Goal: Transaction & Acquisition: Purchase product/service

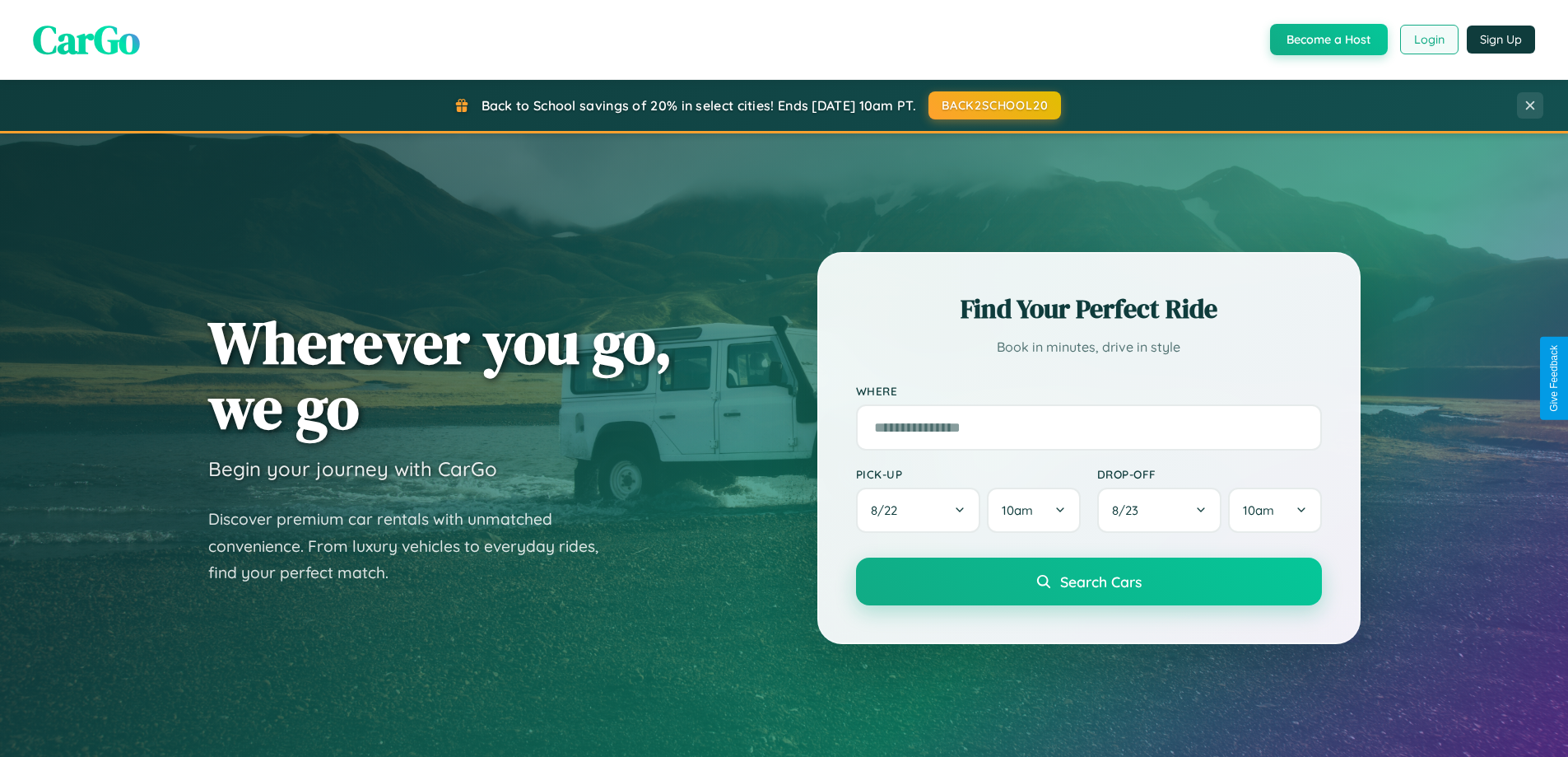
click at [1428, 40] on button "Login" at bounding box center [1429, 40] width 59 height 30
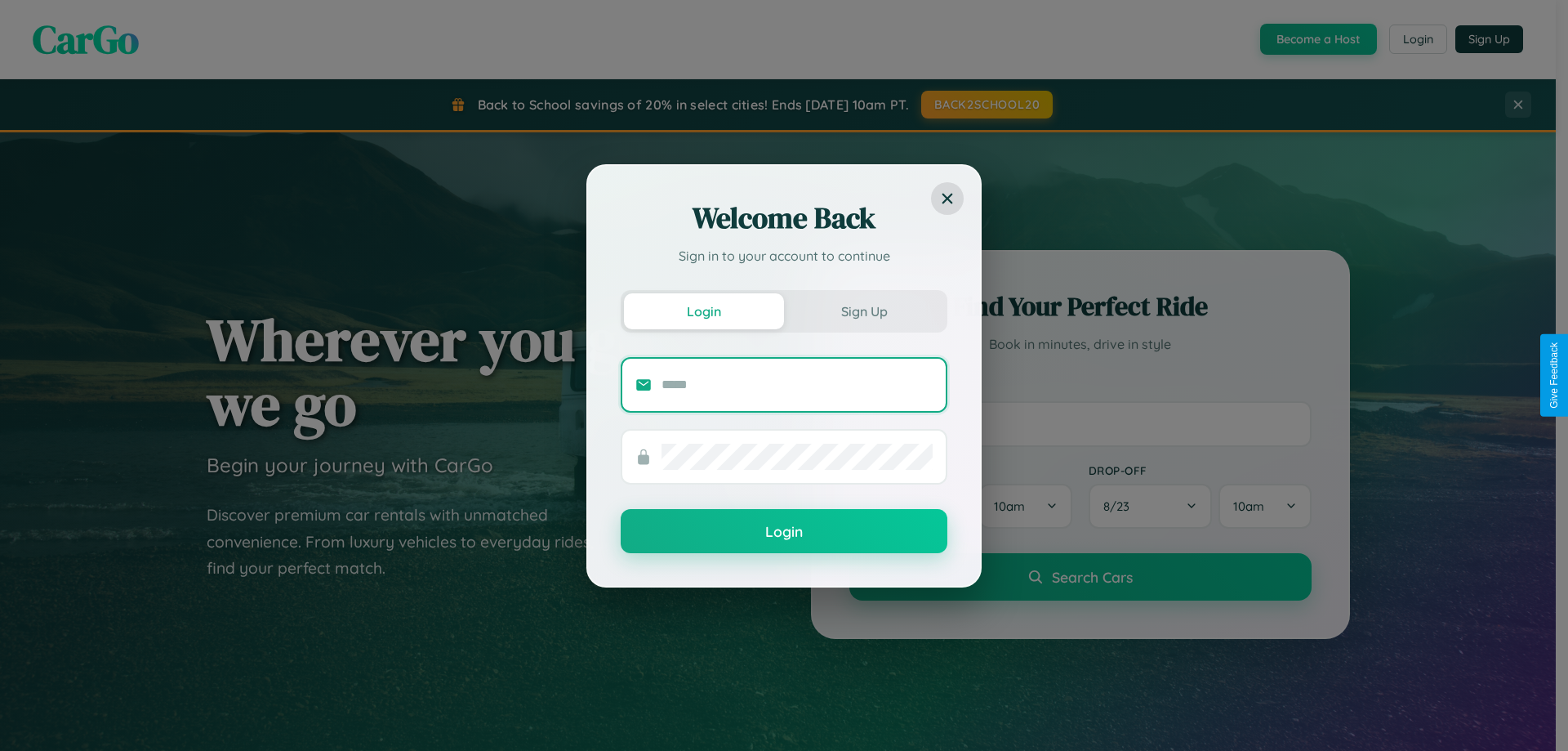
click at [797, 384] on input "text" at bounding box center [796, 385] width 271 height 26
type input "**********"
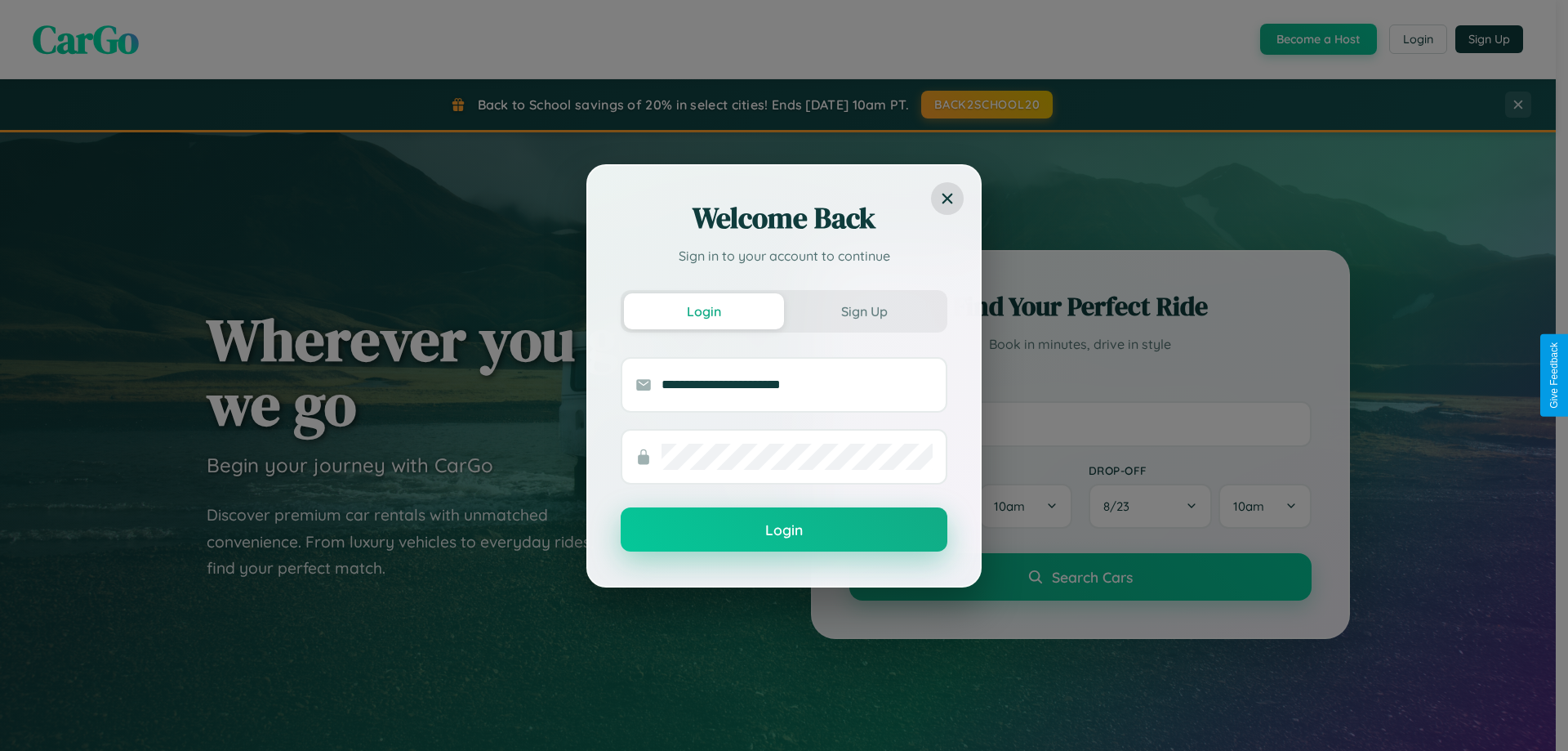
click at [784, 530] on button "Login" at bounding box center [784, 529] width 327 height 44
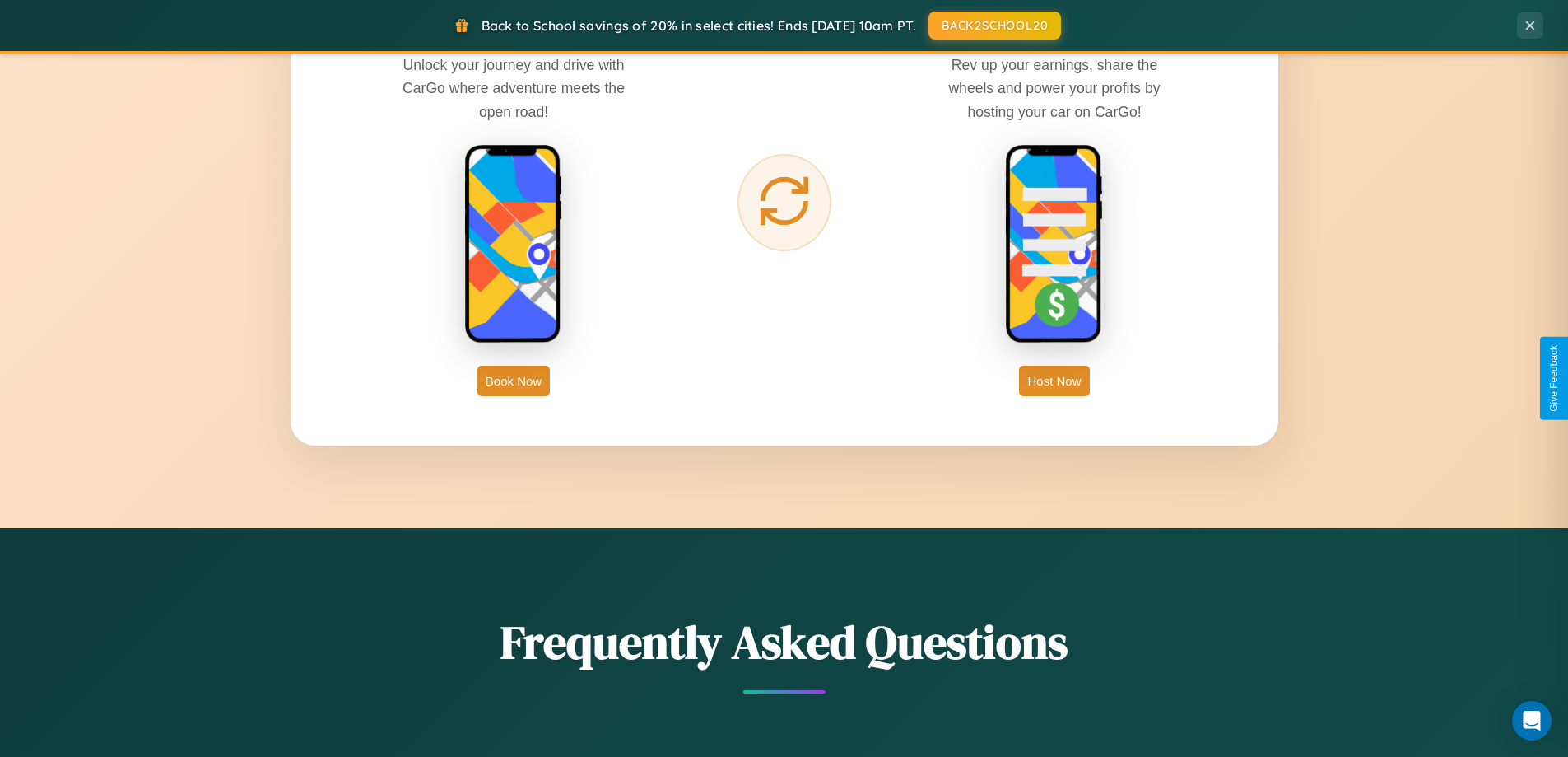
scroll to position [2645, 0]
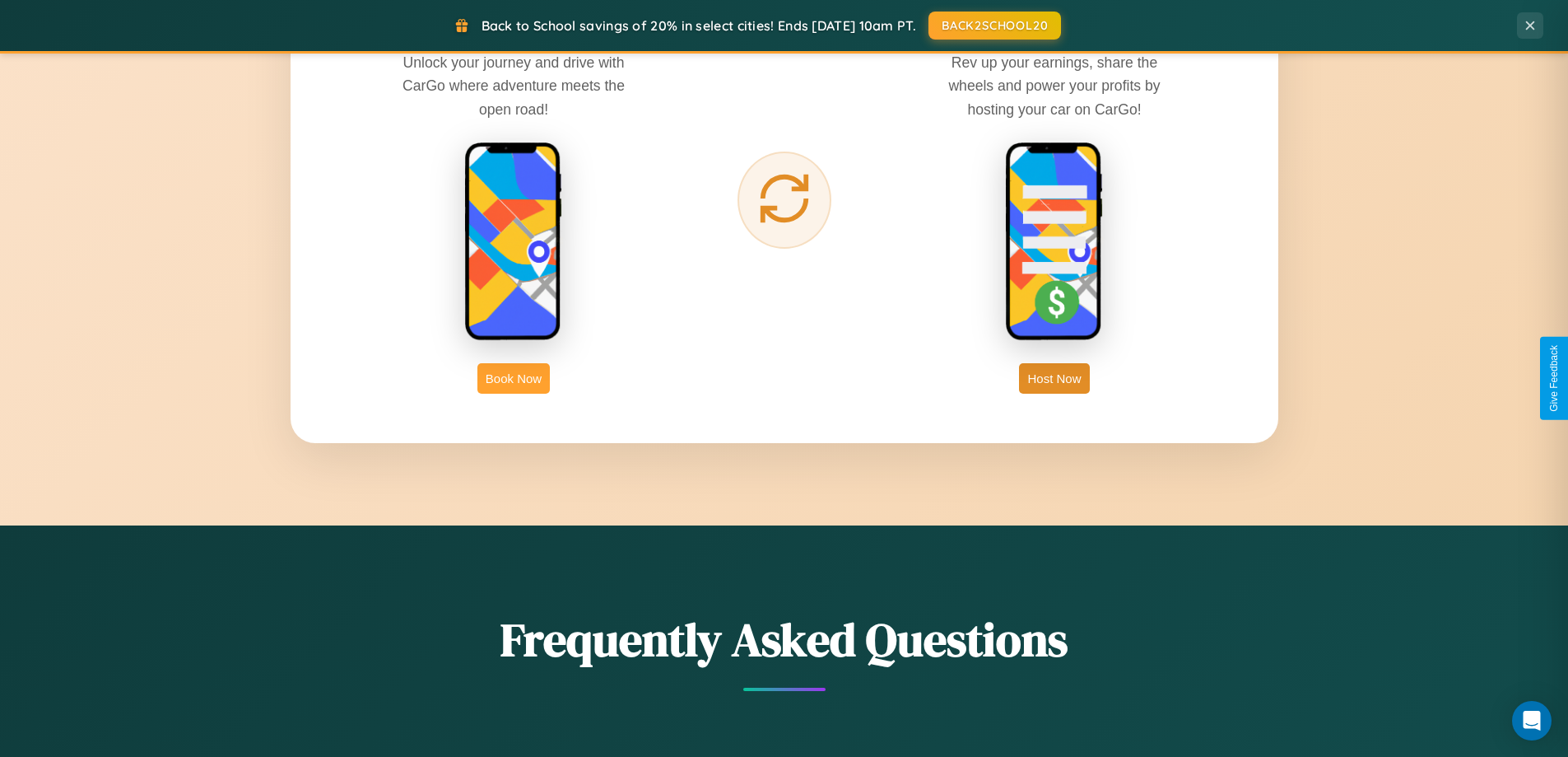
click at [513, 378] on button "Book Now" at bounding box center [513, 378] width 73 height 31
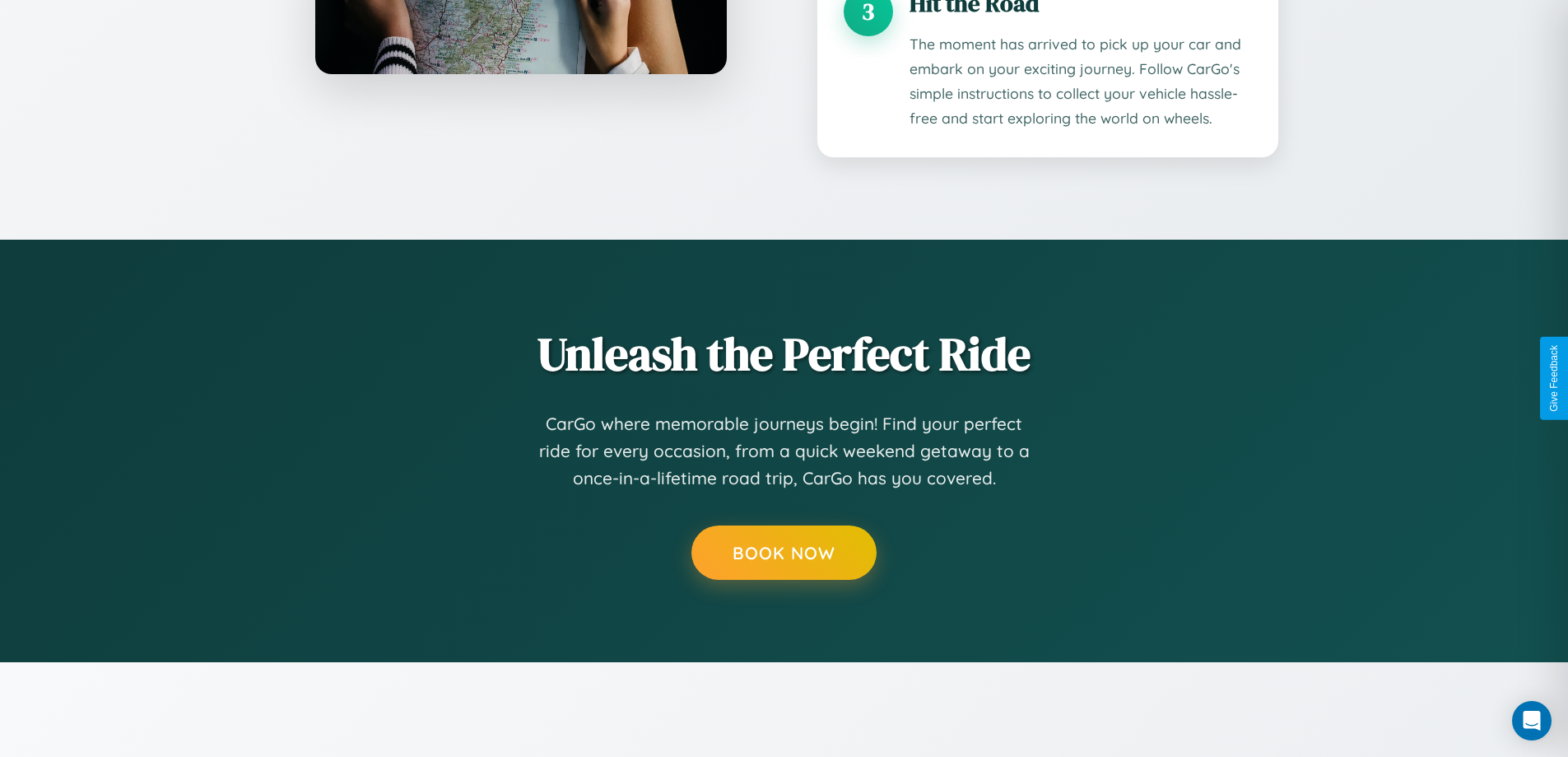
scroll to position [1670, 0]
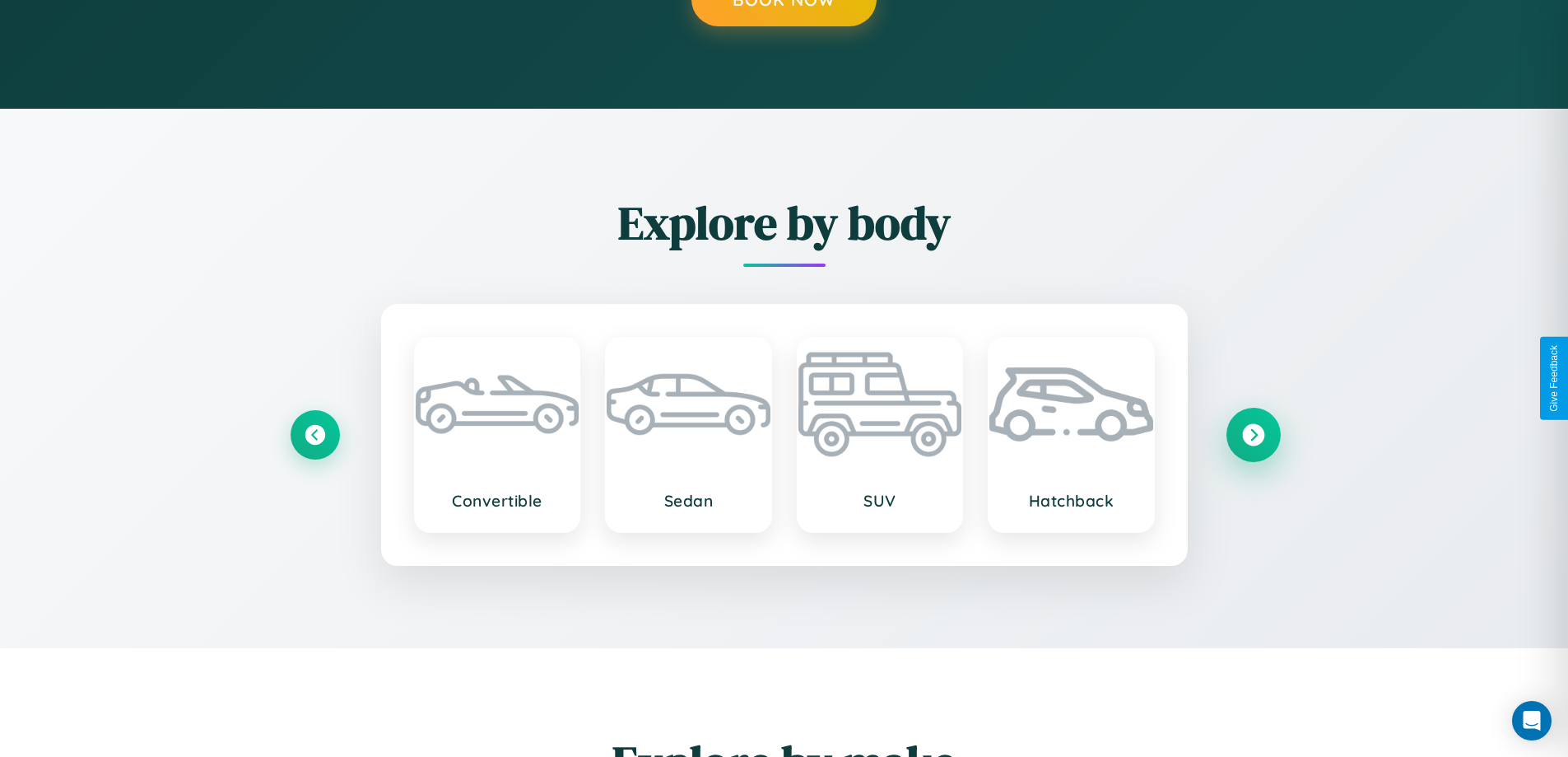
click at [1253, 434] on icon at bounding box center [1253, 434] width 22 height 22
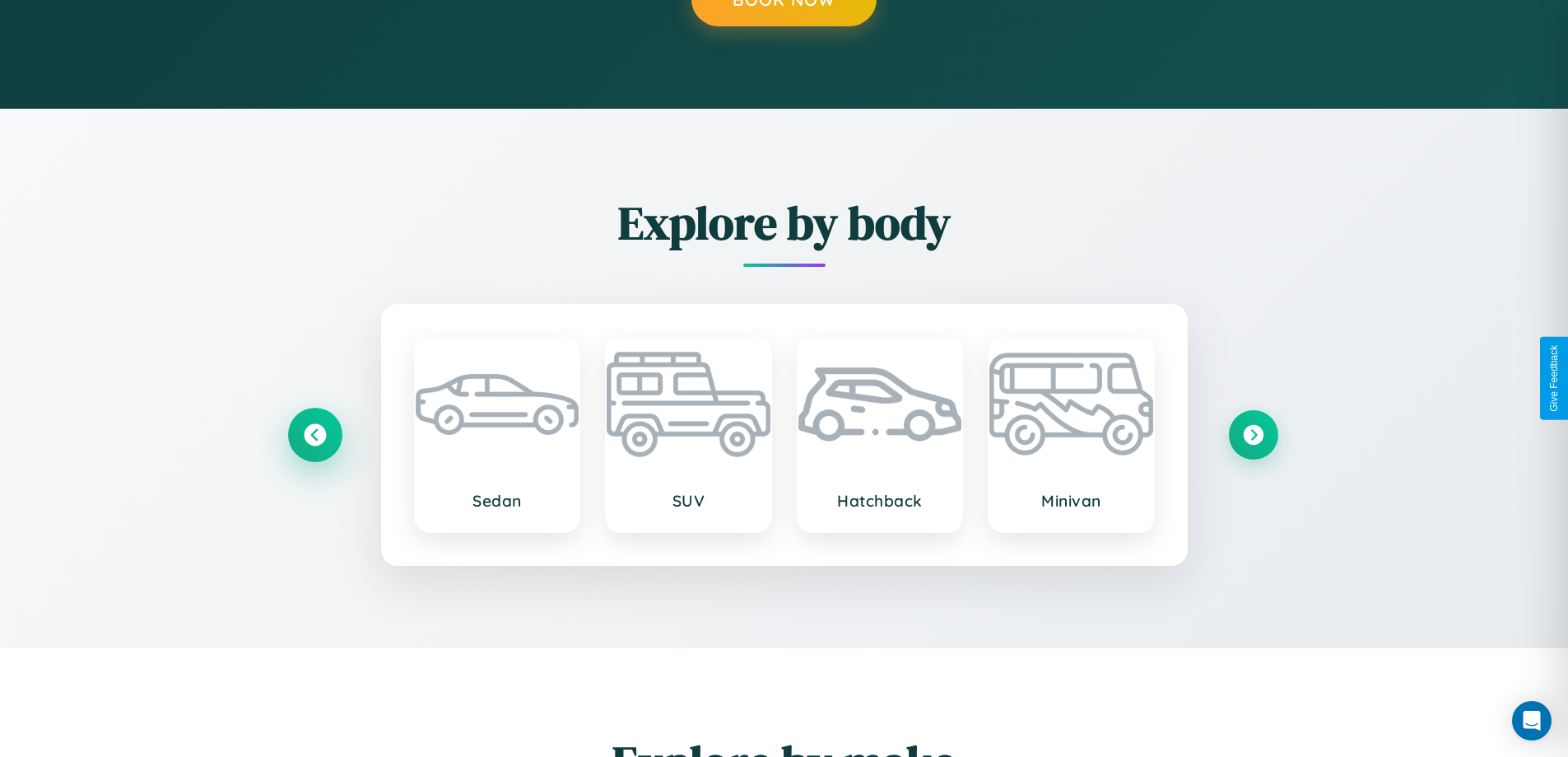
click at [314, 434] on icon at bounding box center [314, 434] width 22 height 22
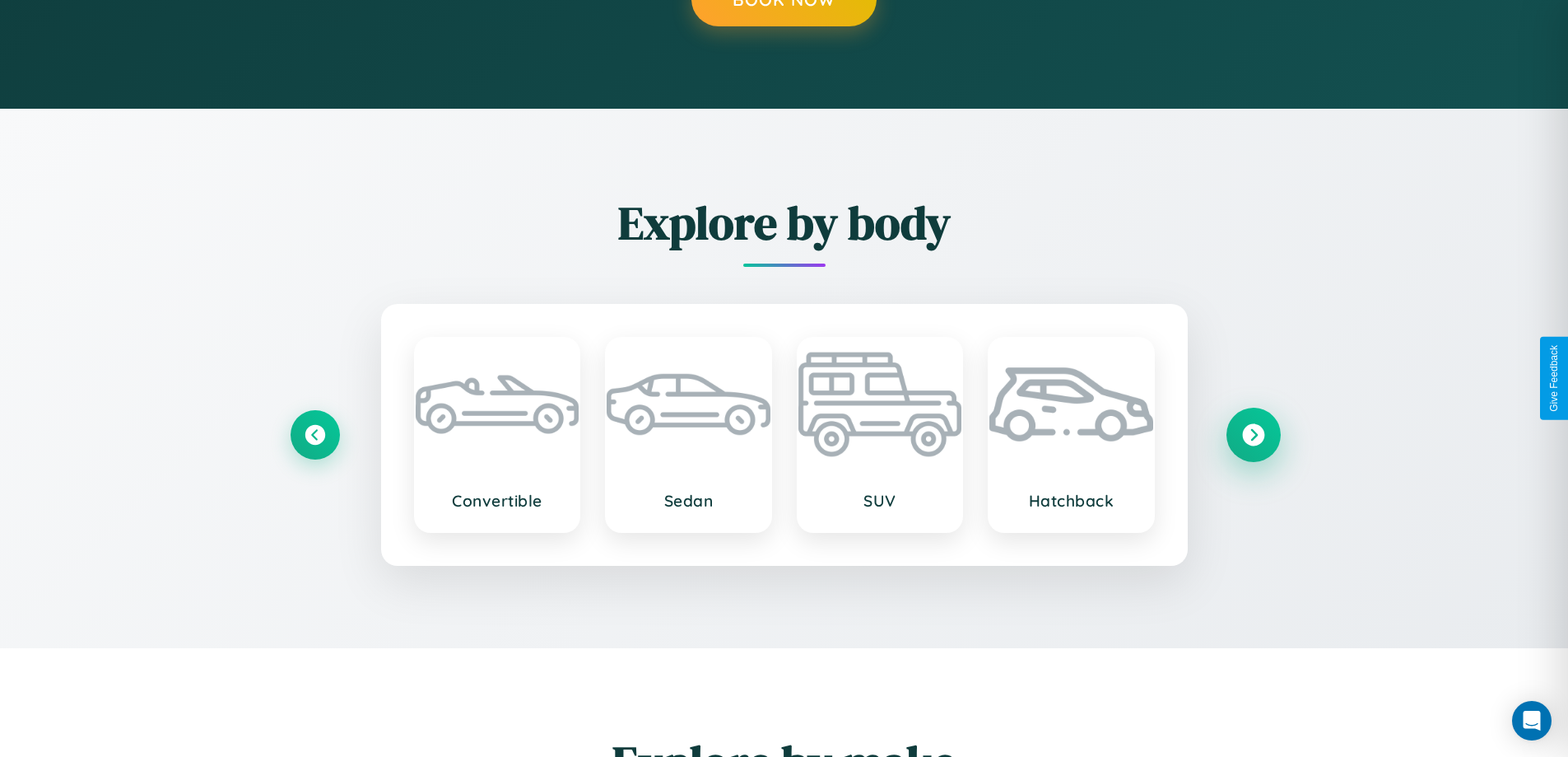
click at [1253, 434] on icon at bounding box center [1253, 434] width 22 height 22
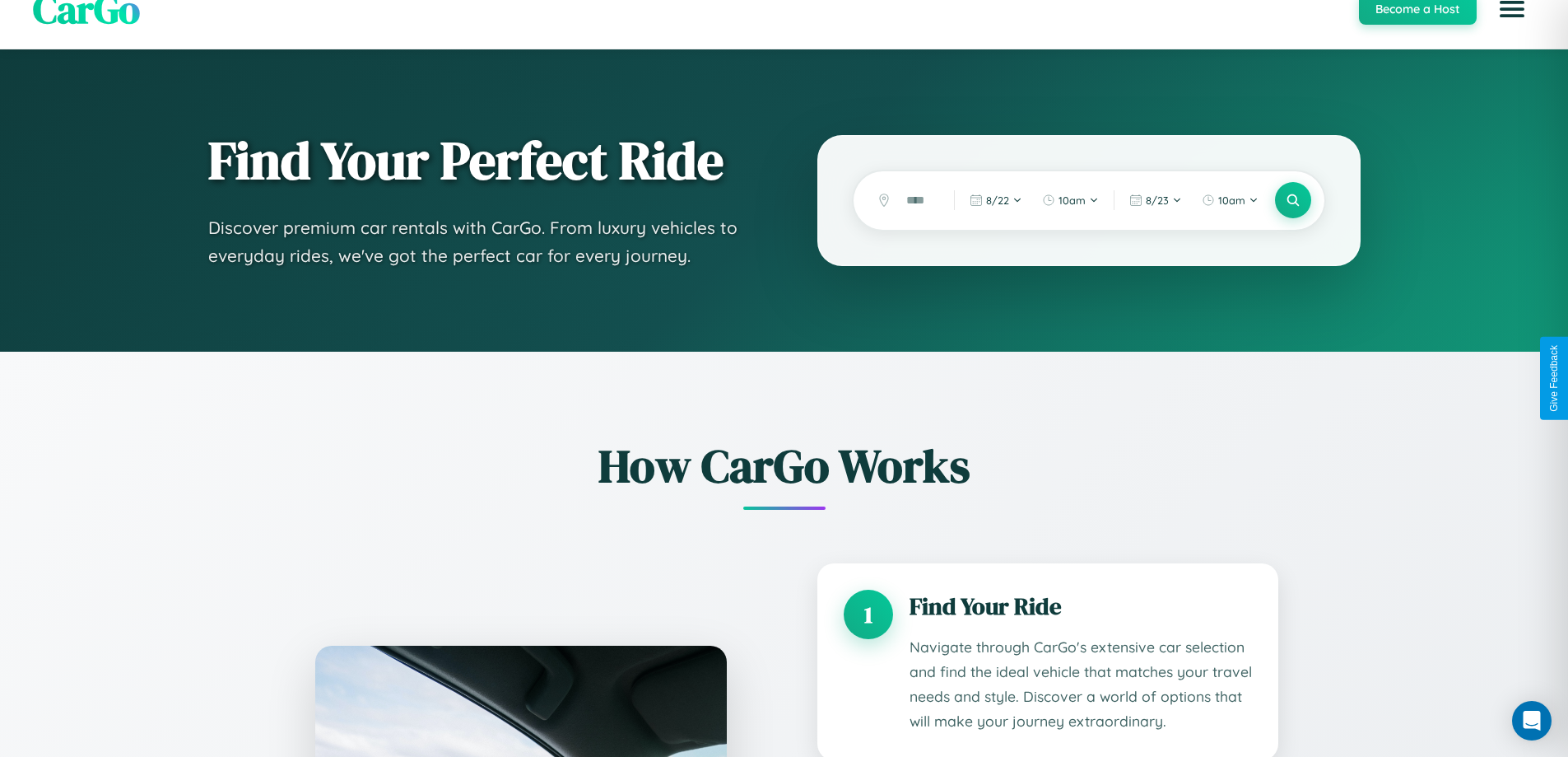
scroll to position [0, 0]
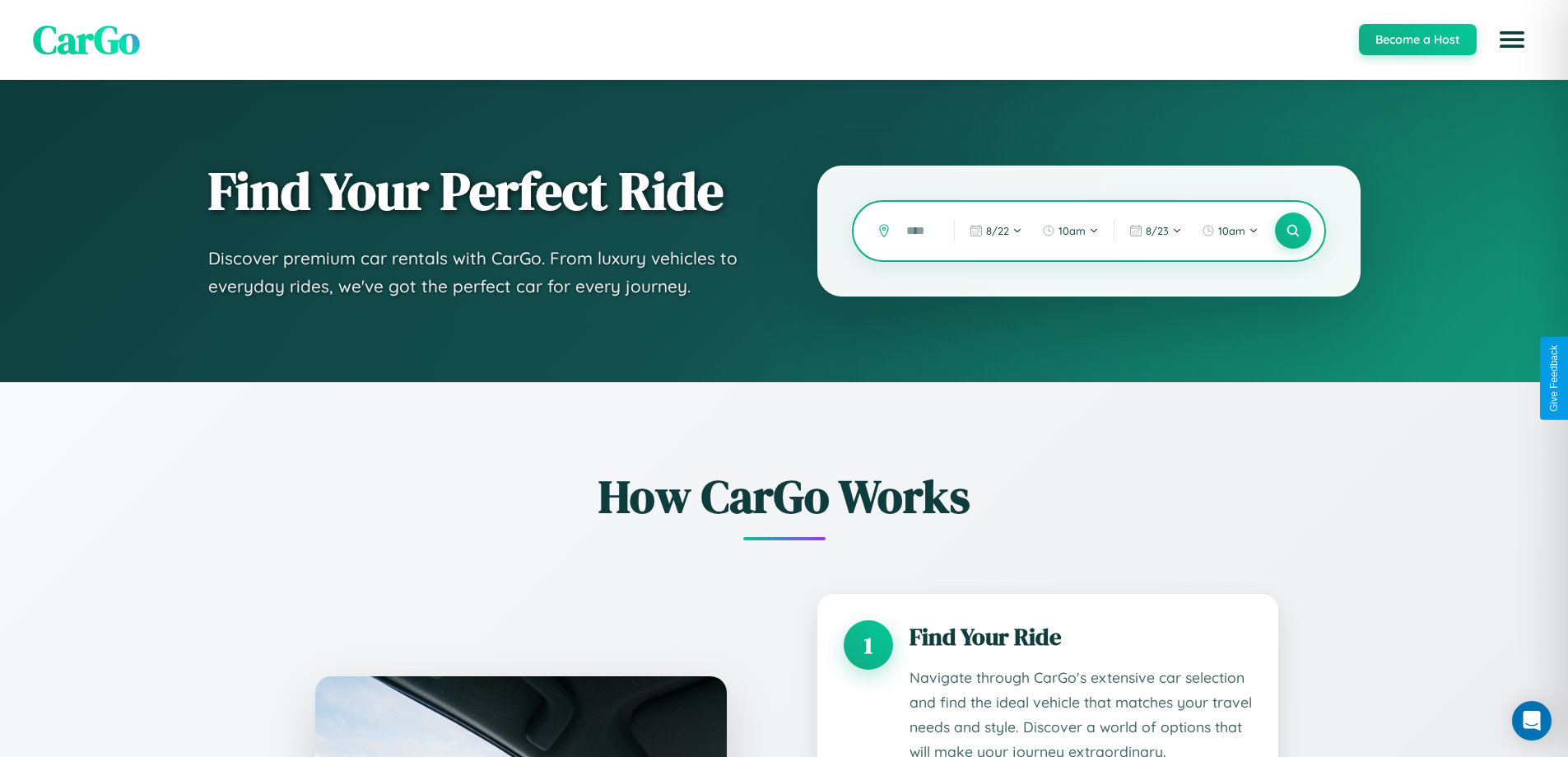
click at [918, 231] on input "text" at bounding box center [918, 231] width 40 height 29
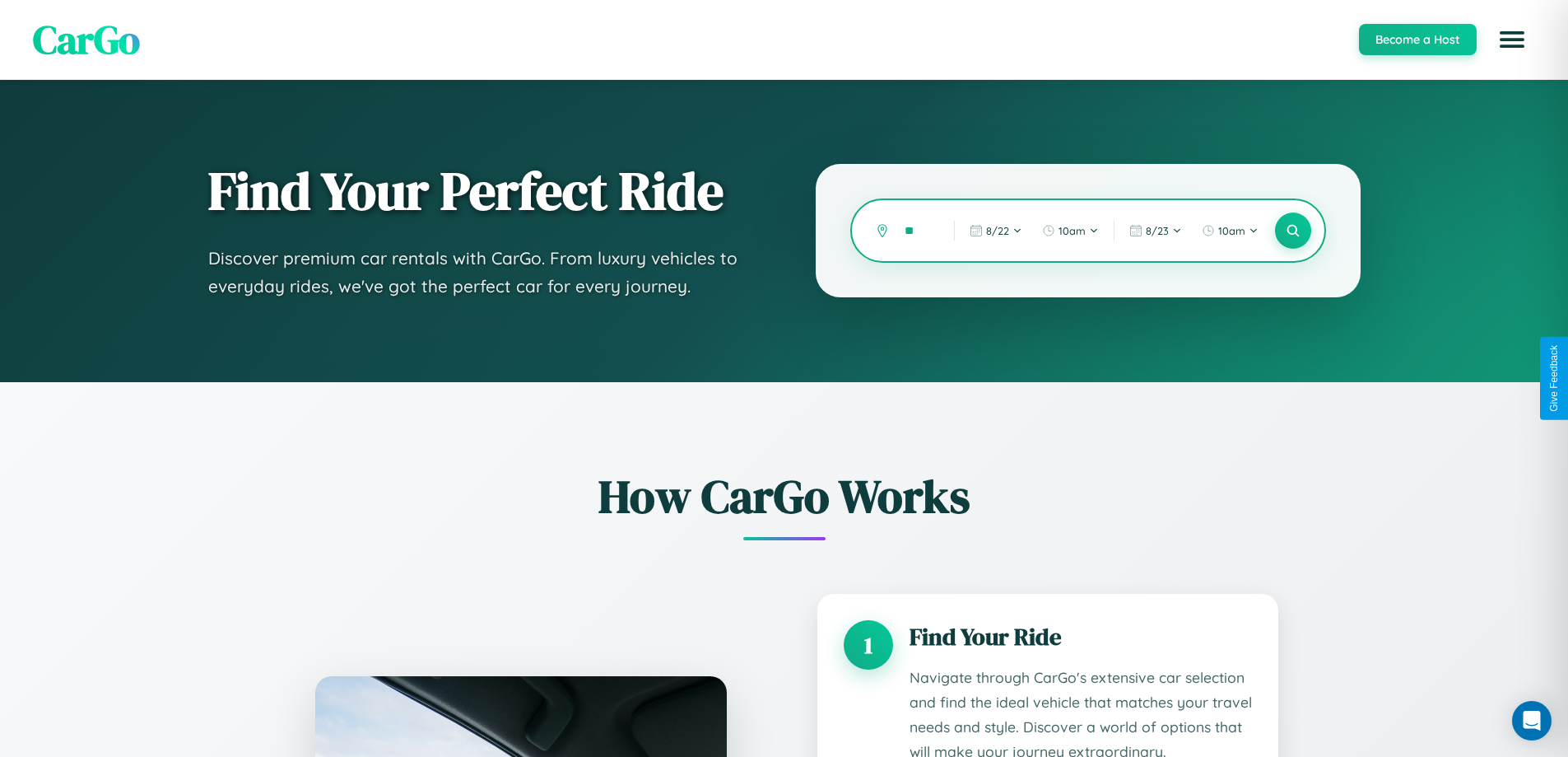
type input "*"
type input "*********"
click at [1292, 231] on icon at bounding box center [1293, 231] width 16 height 16
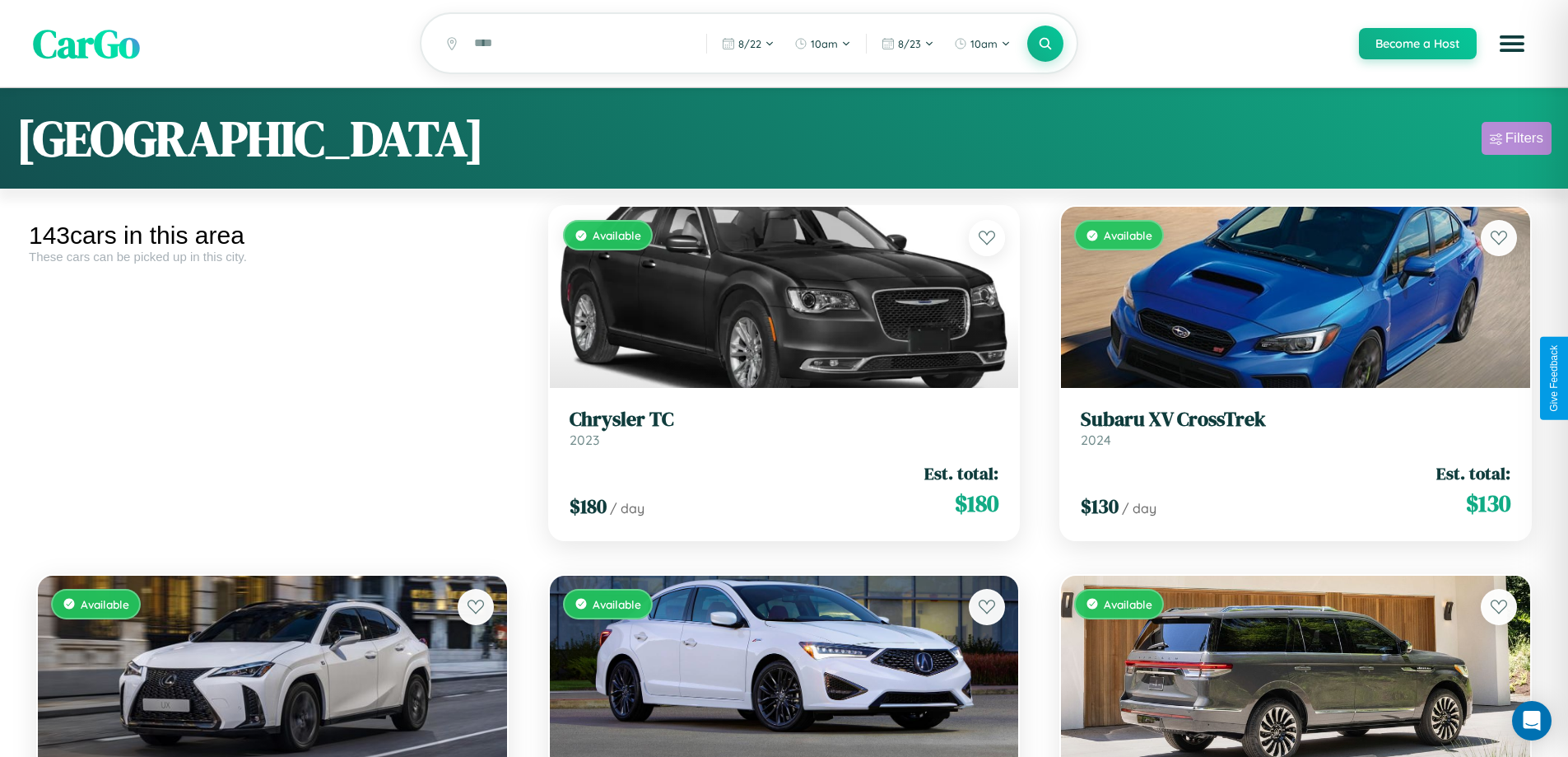
click at [1516, 141] on div "Filters" at bounding box center [1524, 138] width 38 height 17
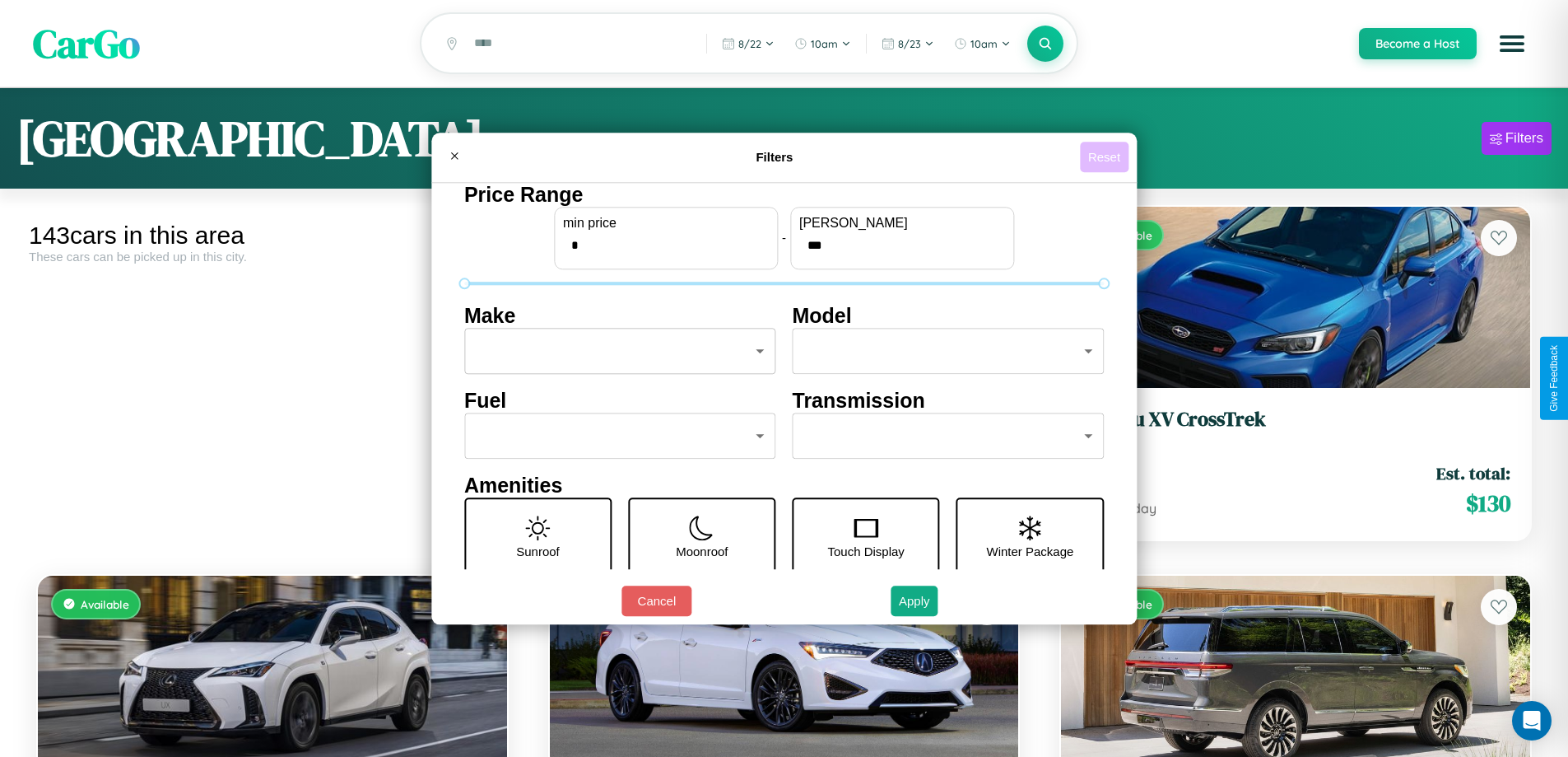
click at [1106, 156] on button "Reset" at bounding box center [1104, 156] width 49 height 31
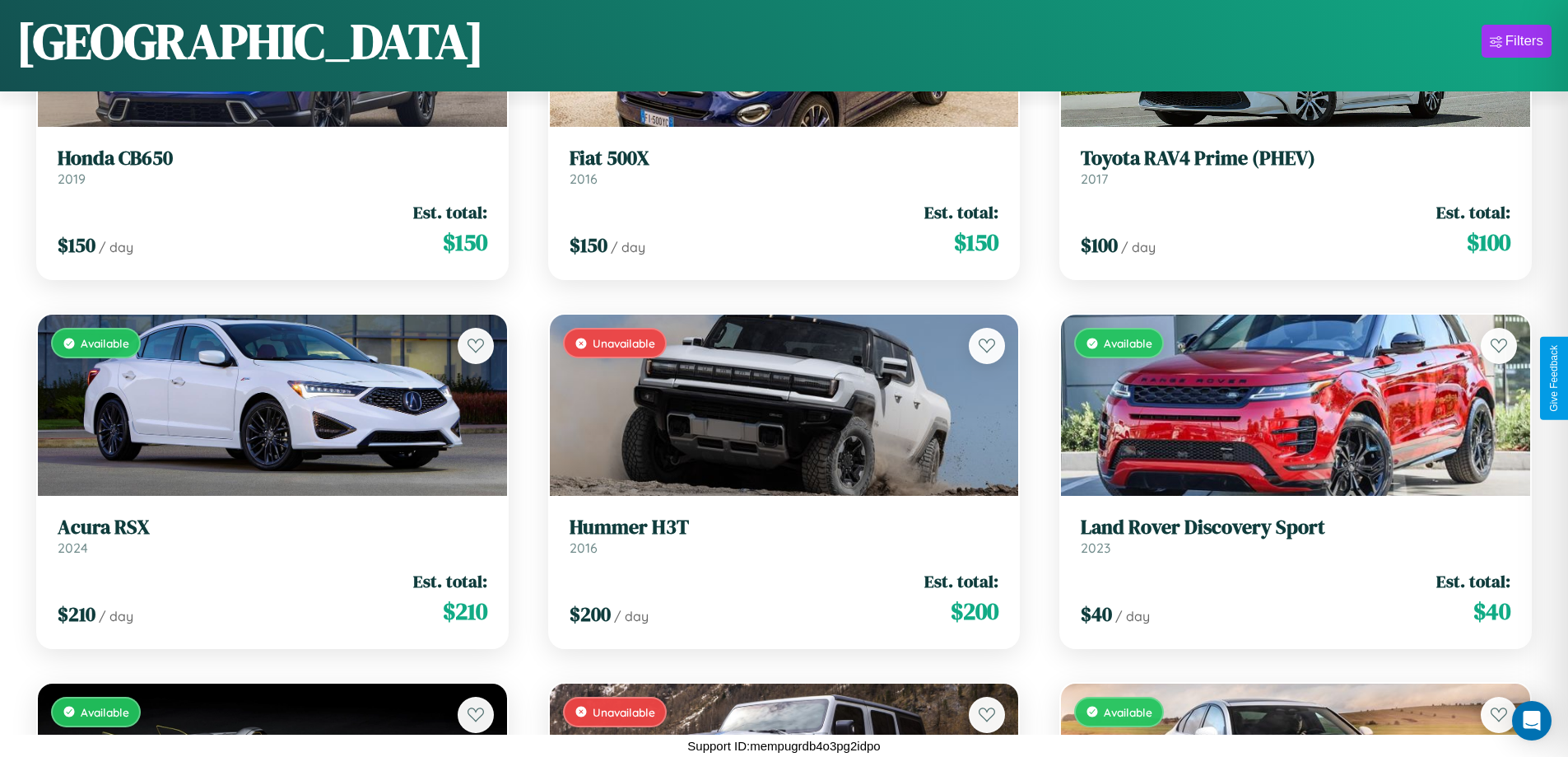
scroll to position [7974, 0]
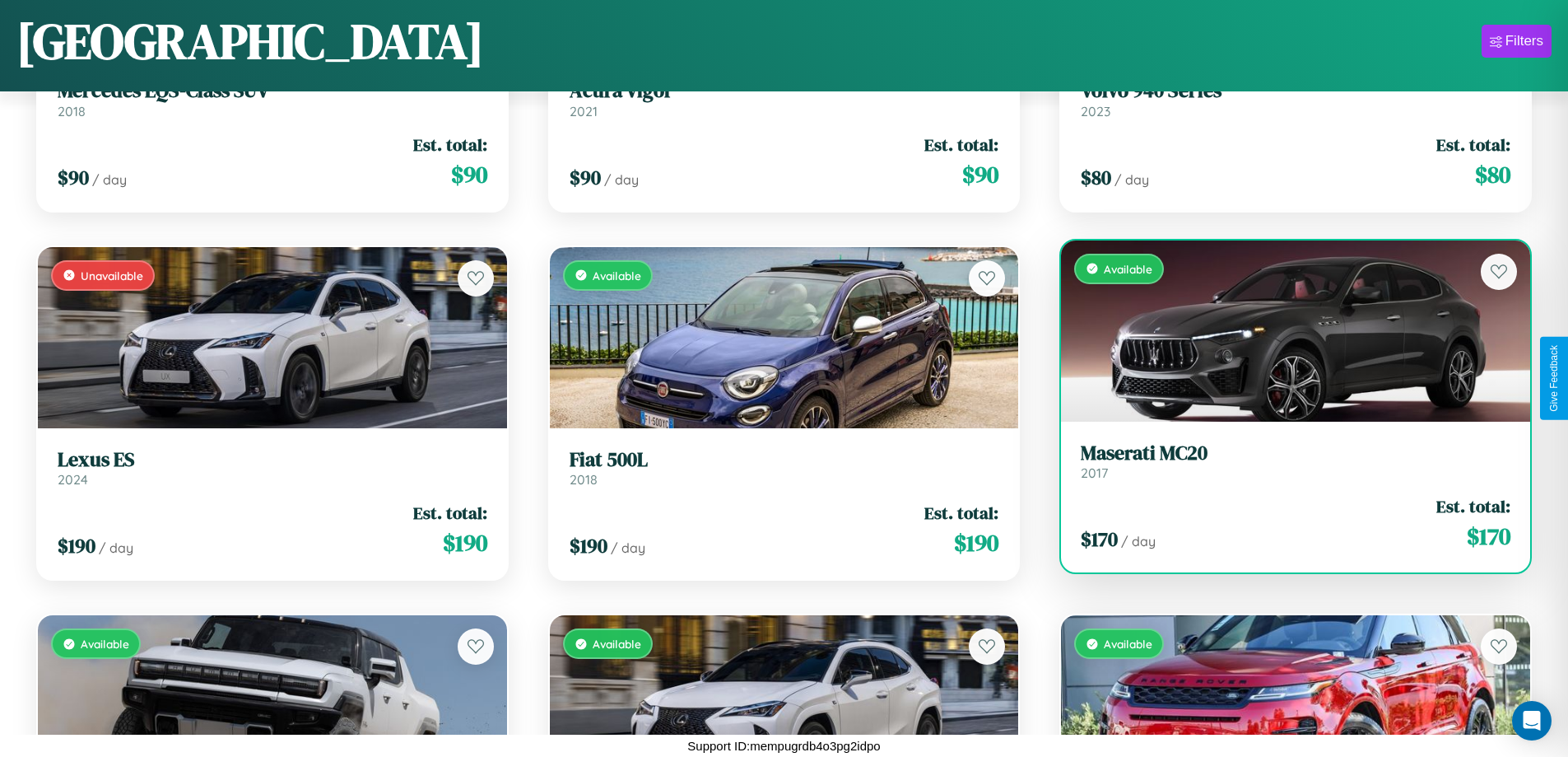
click at [1285, 465] on link "Maserati MC20 2017" at bounding box center [1296, 462] width 430 height 41
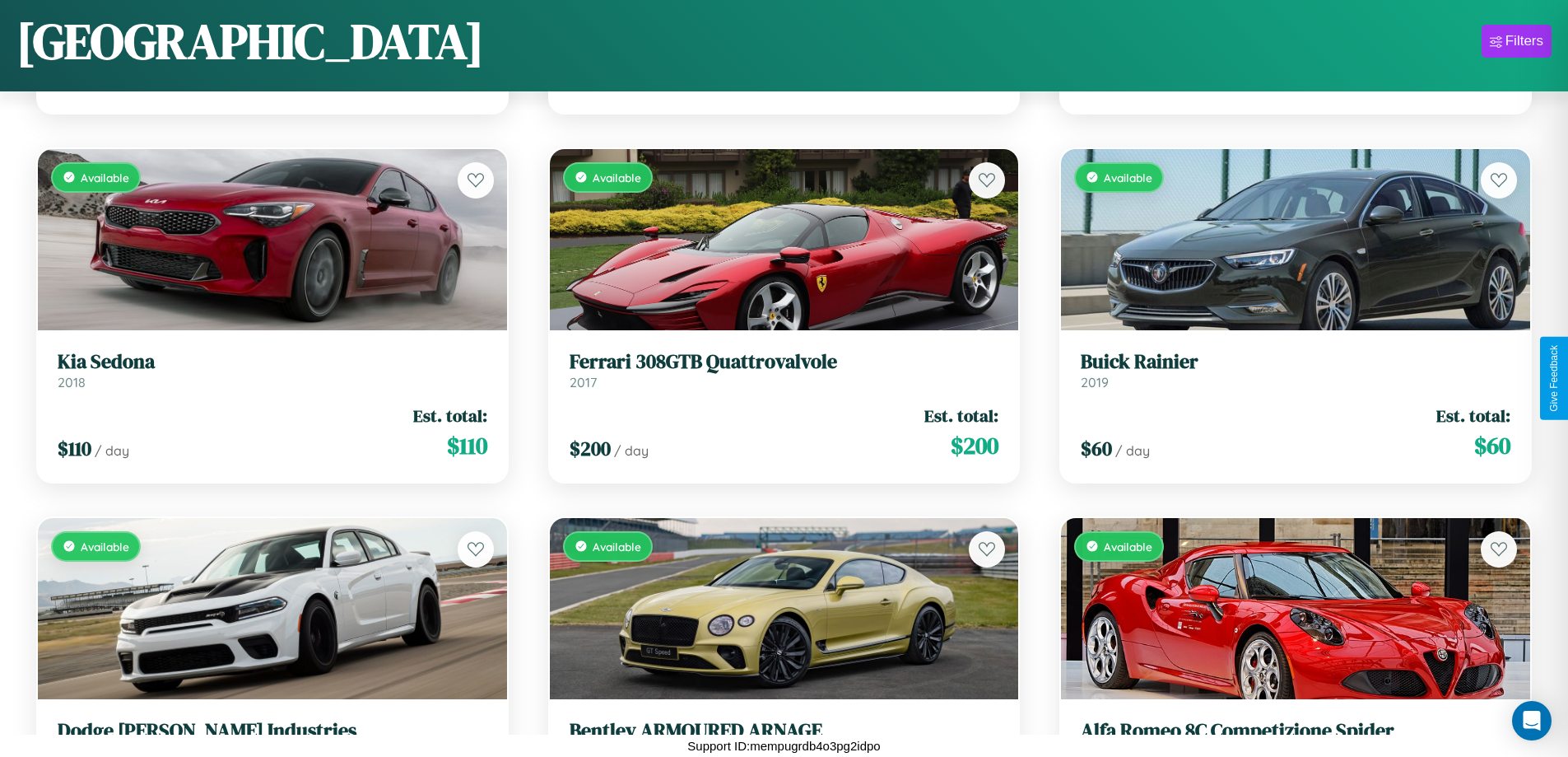
scroll to position [16085, 0]
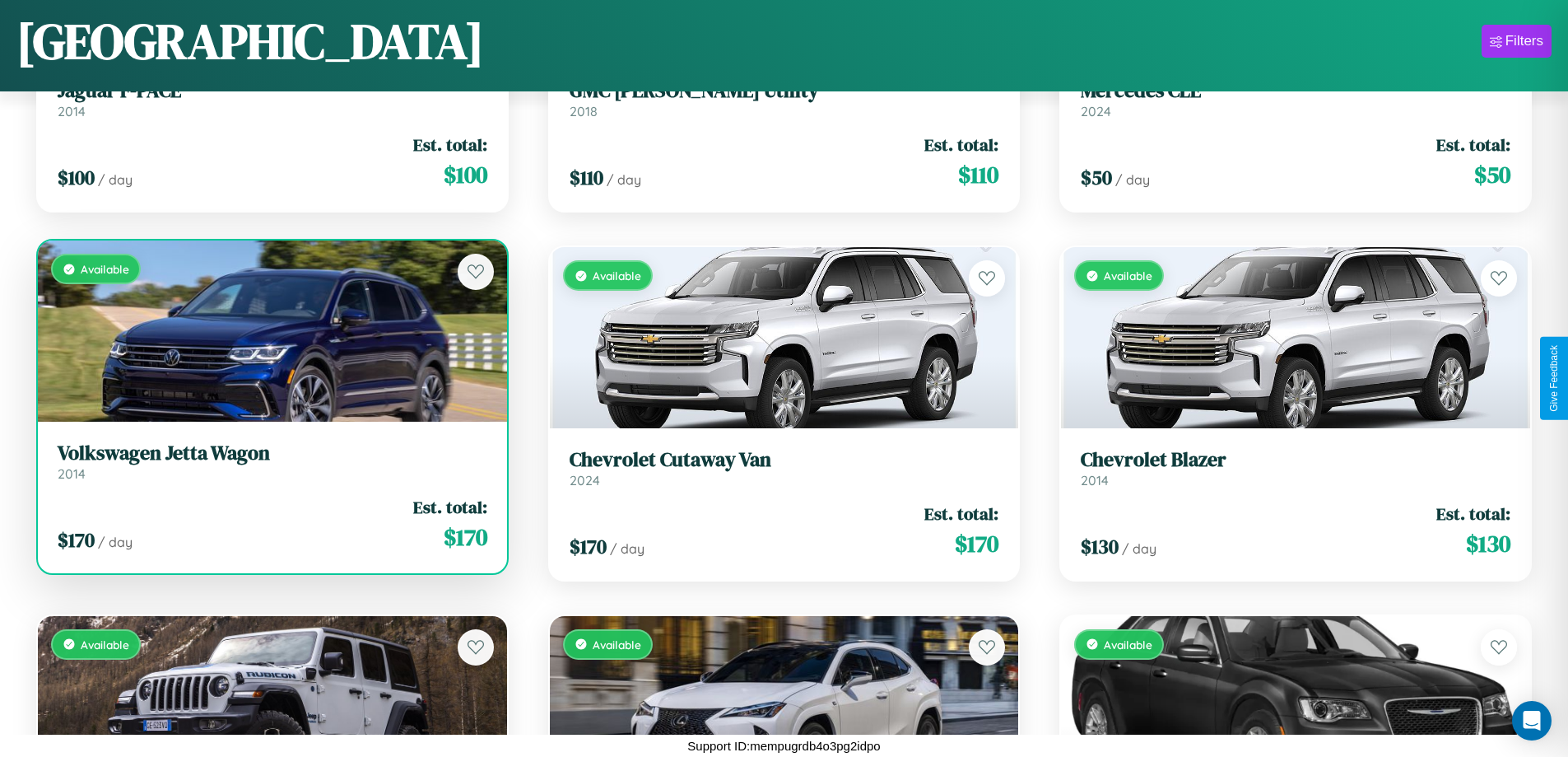
click at [269, 468] on link "Volkswagen Jetta Wagon 2014" at bounding box center [272, 462] width 430 height 41
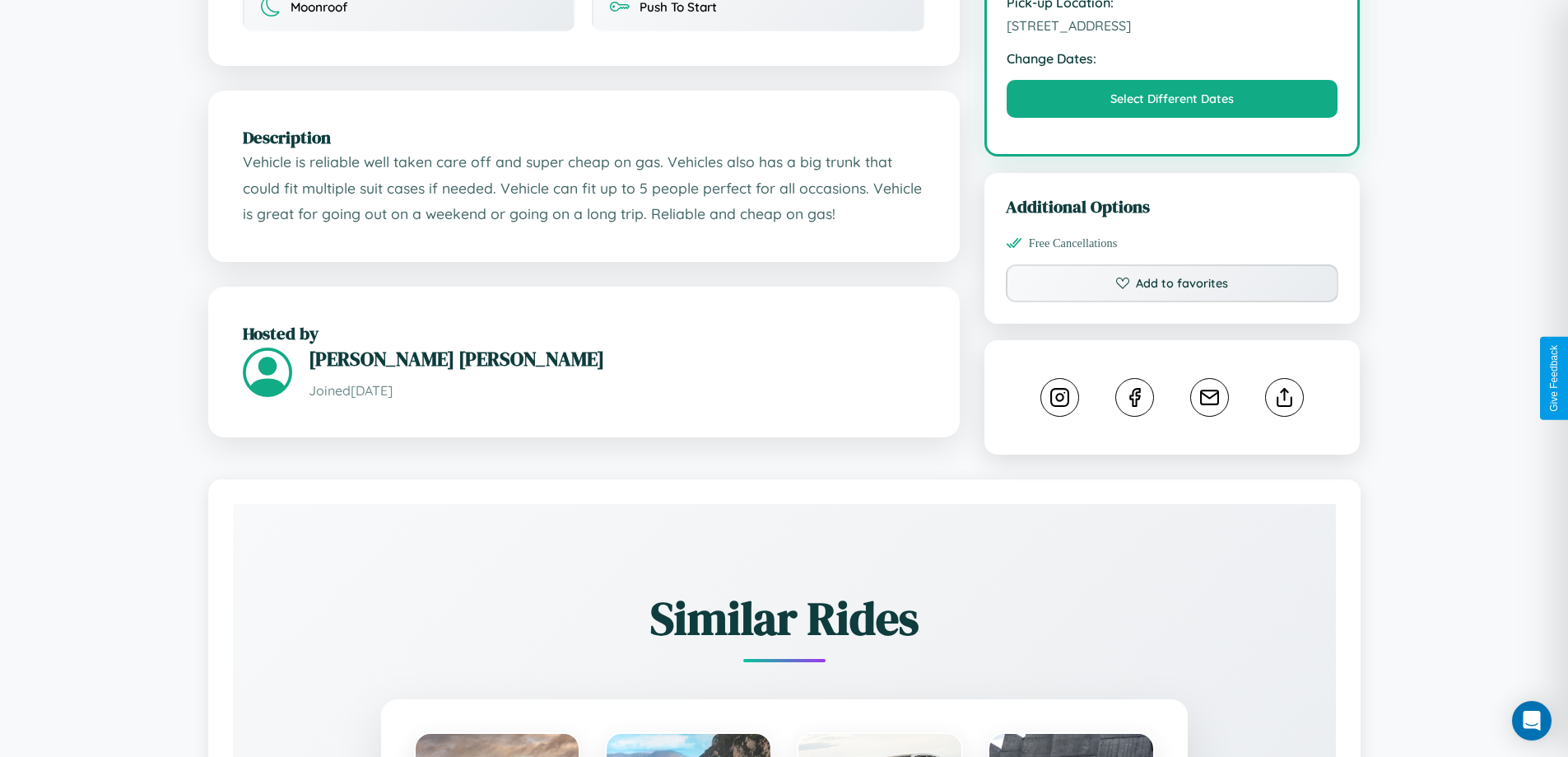
scroll to position [541, 0]
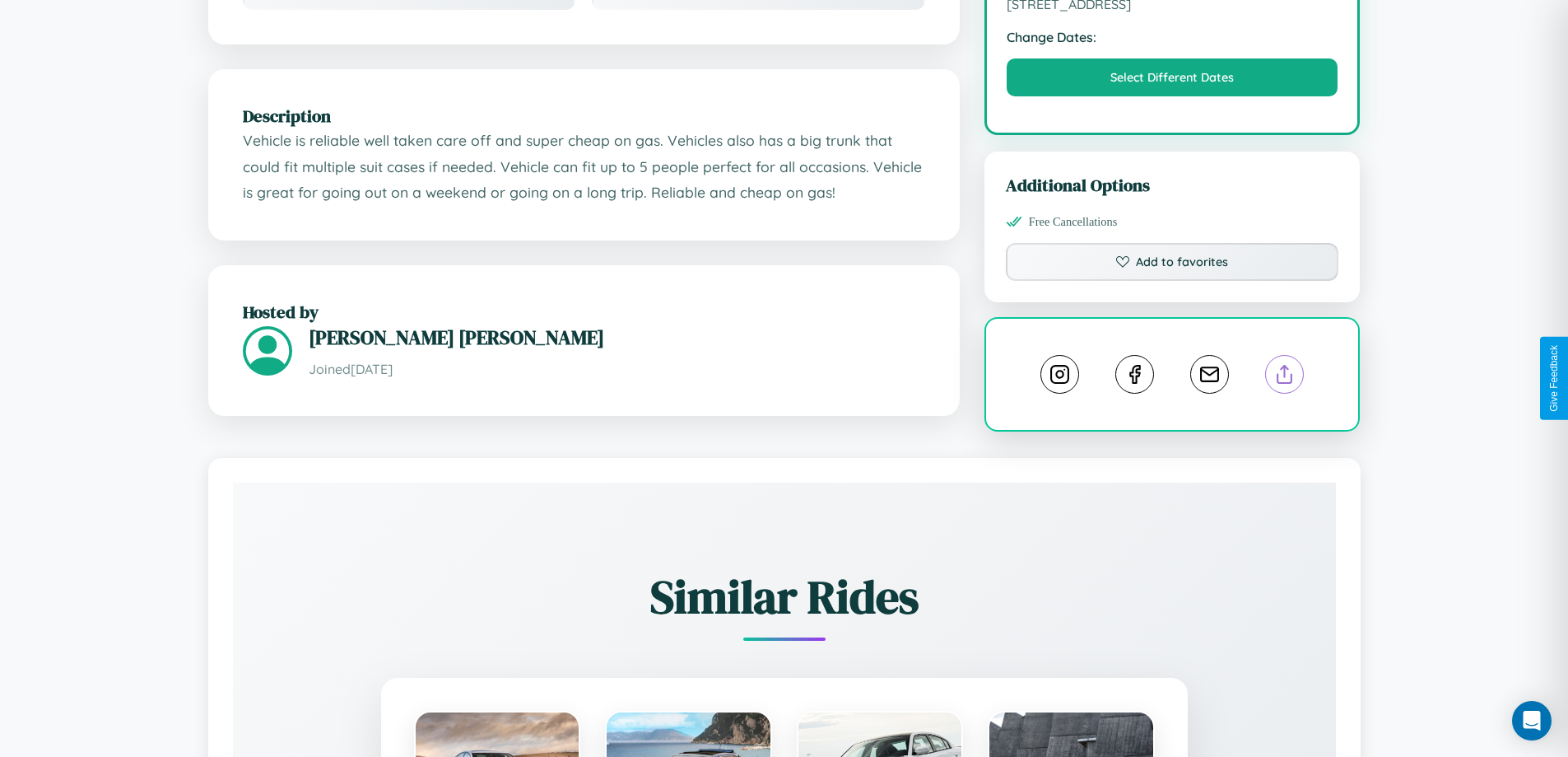
click at [1285, 376] on line at bounding box center [1285, 371] width 0 height 12
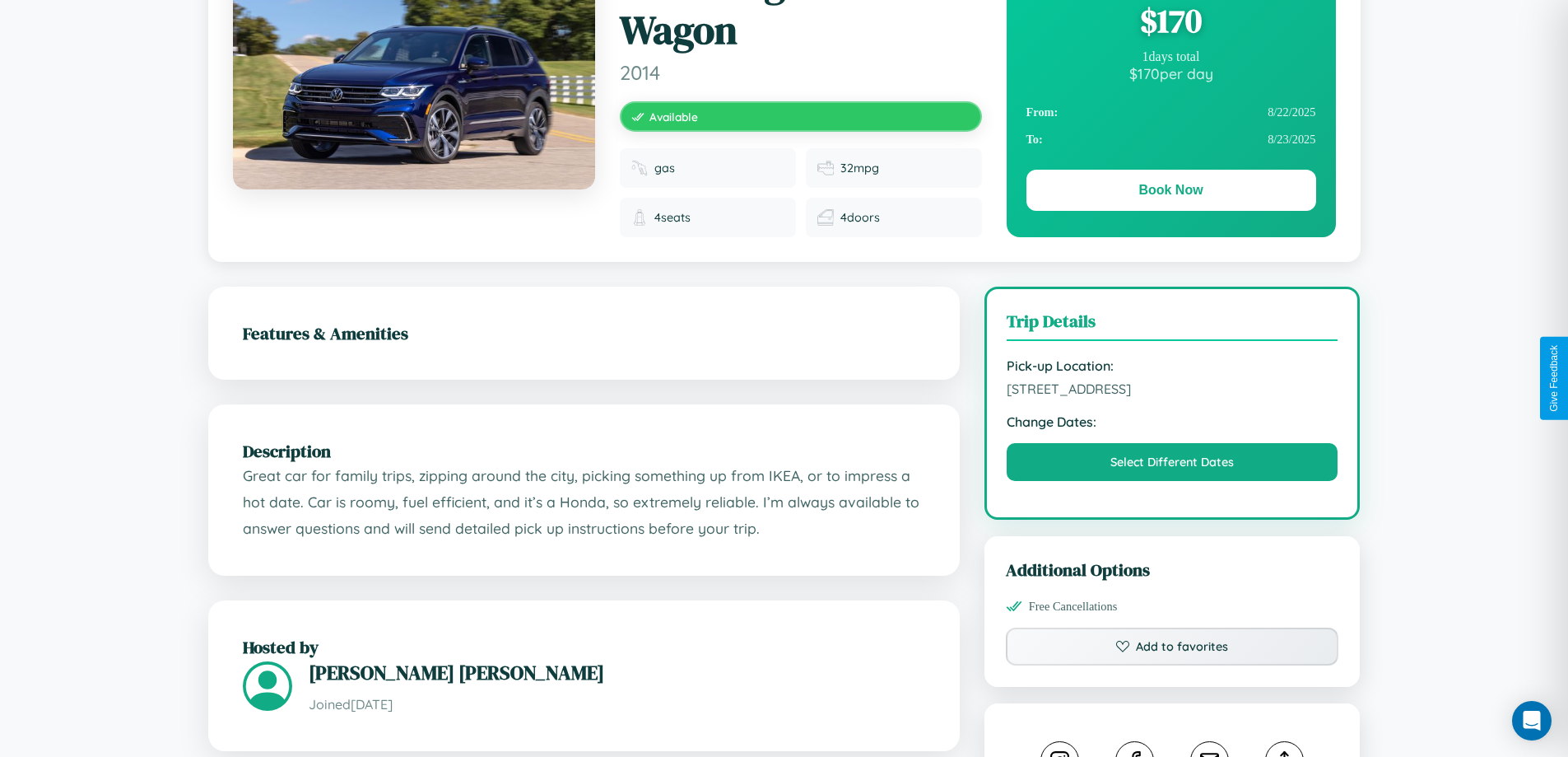
scroll to position [441, 0]
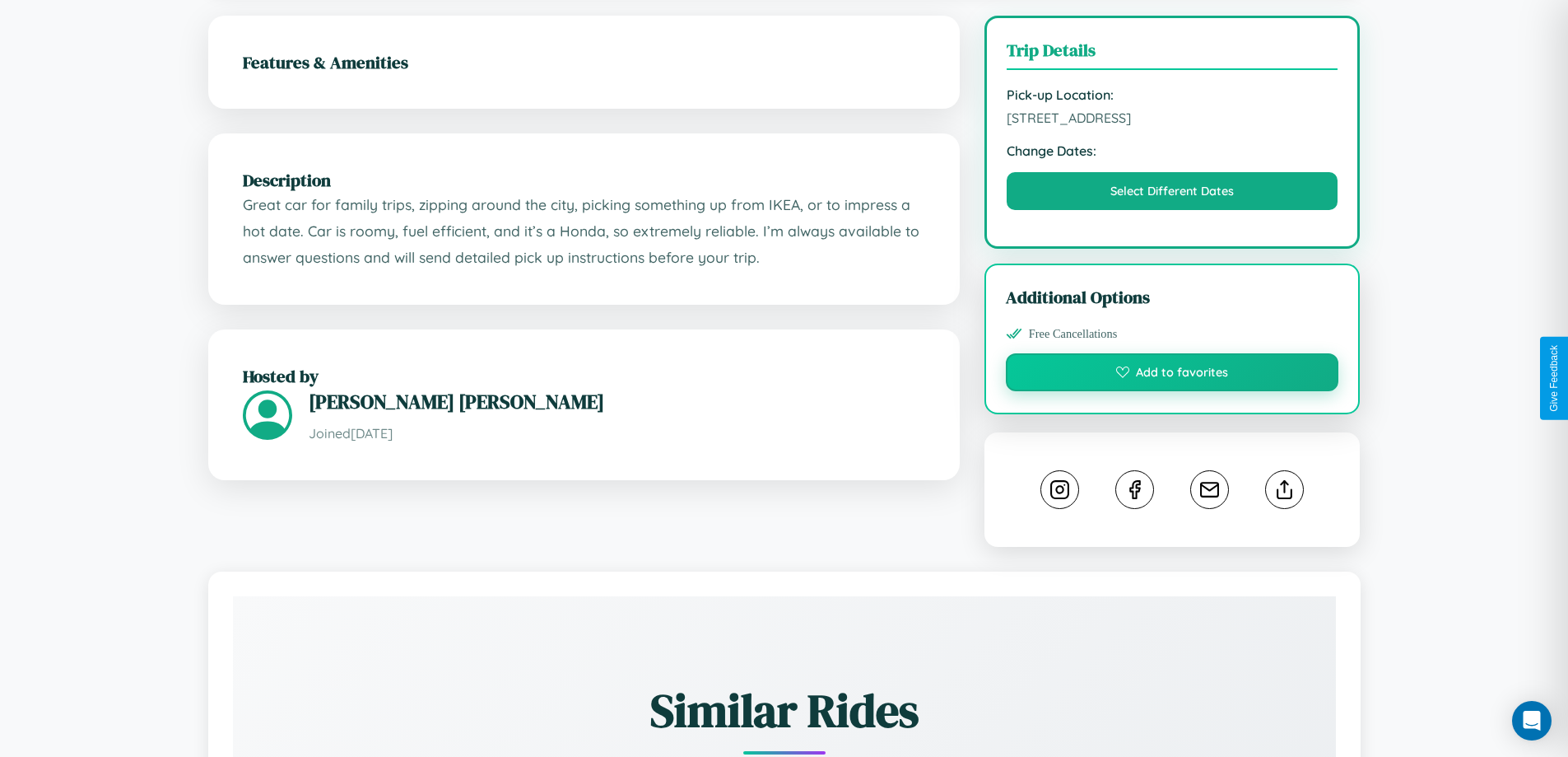
click at [1172, 375] on button "Add to favorites" at bounding box center [1171, 372] width 333 height 38
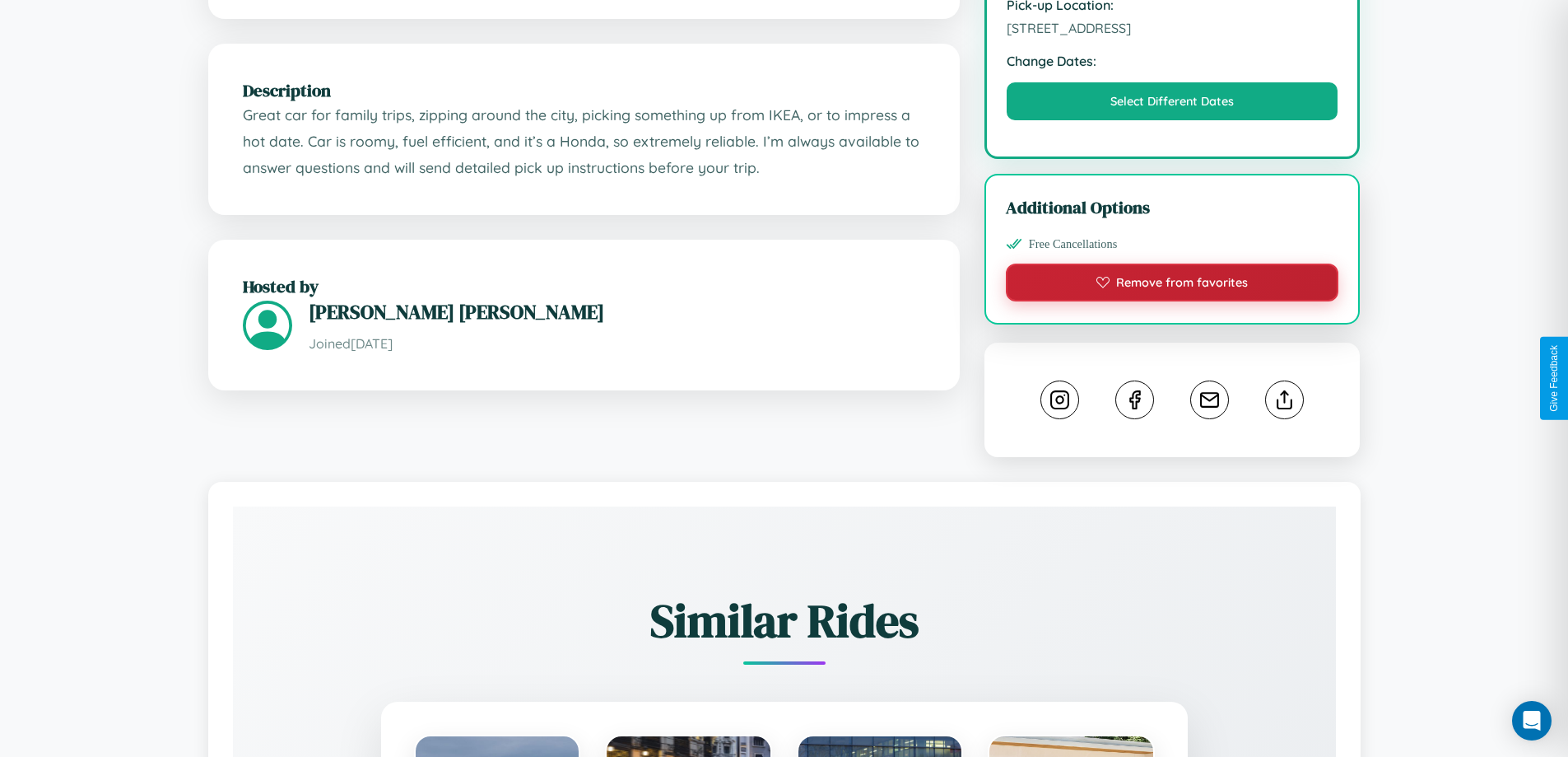
scroll to position [554, 0]
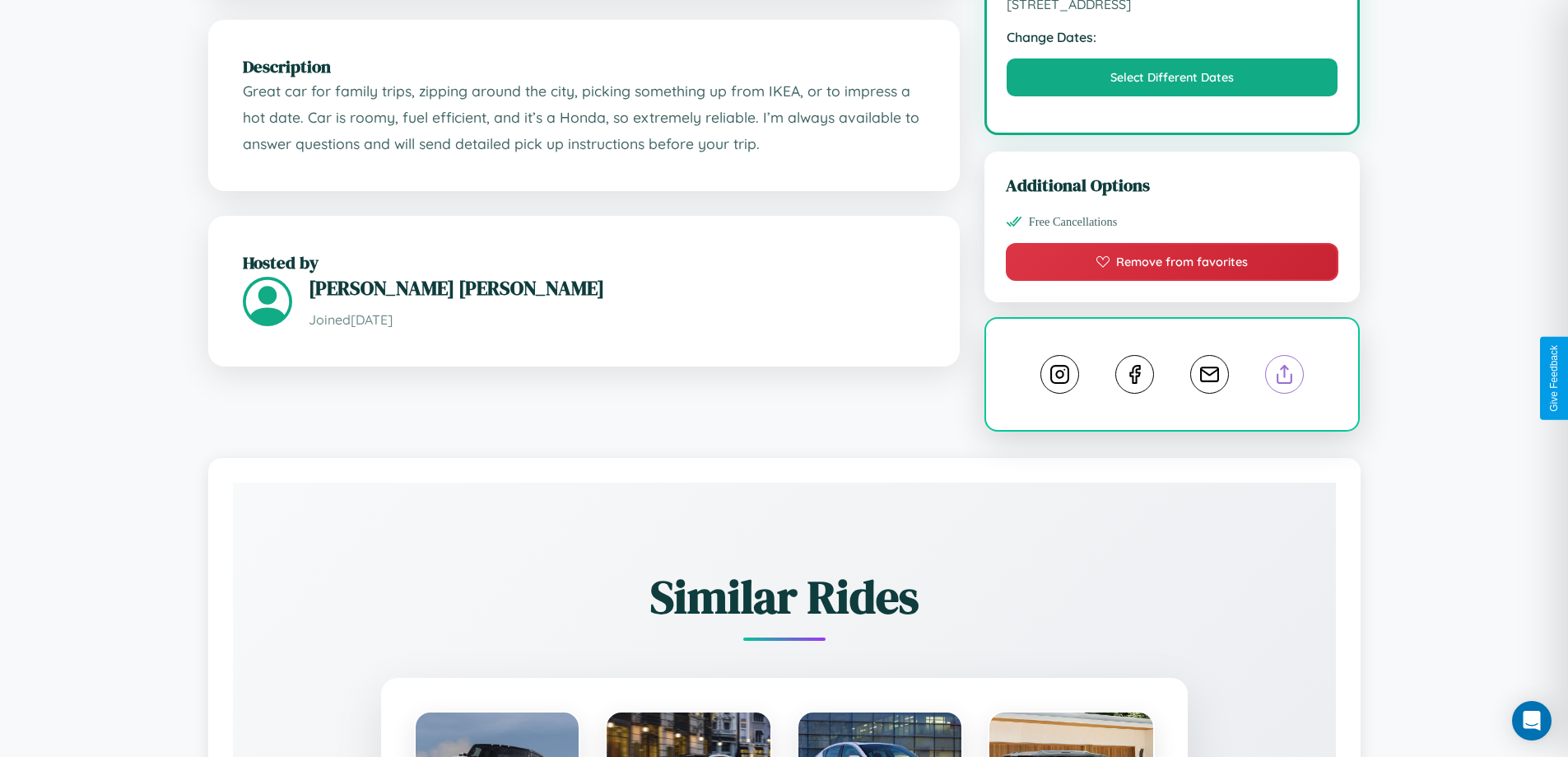
click at [1285, 376] on line at bounding box center [1285, 371] width 0 height 12
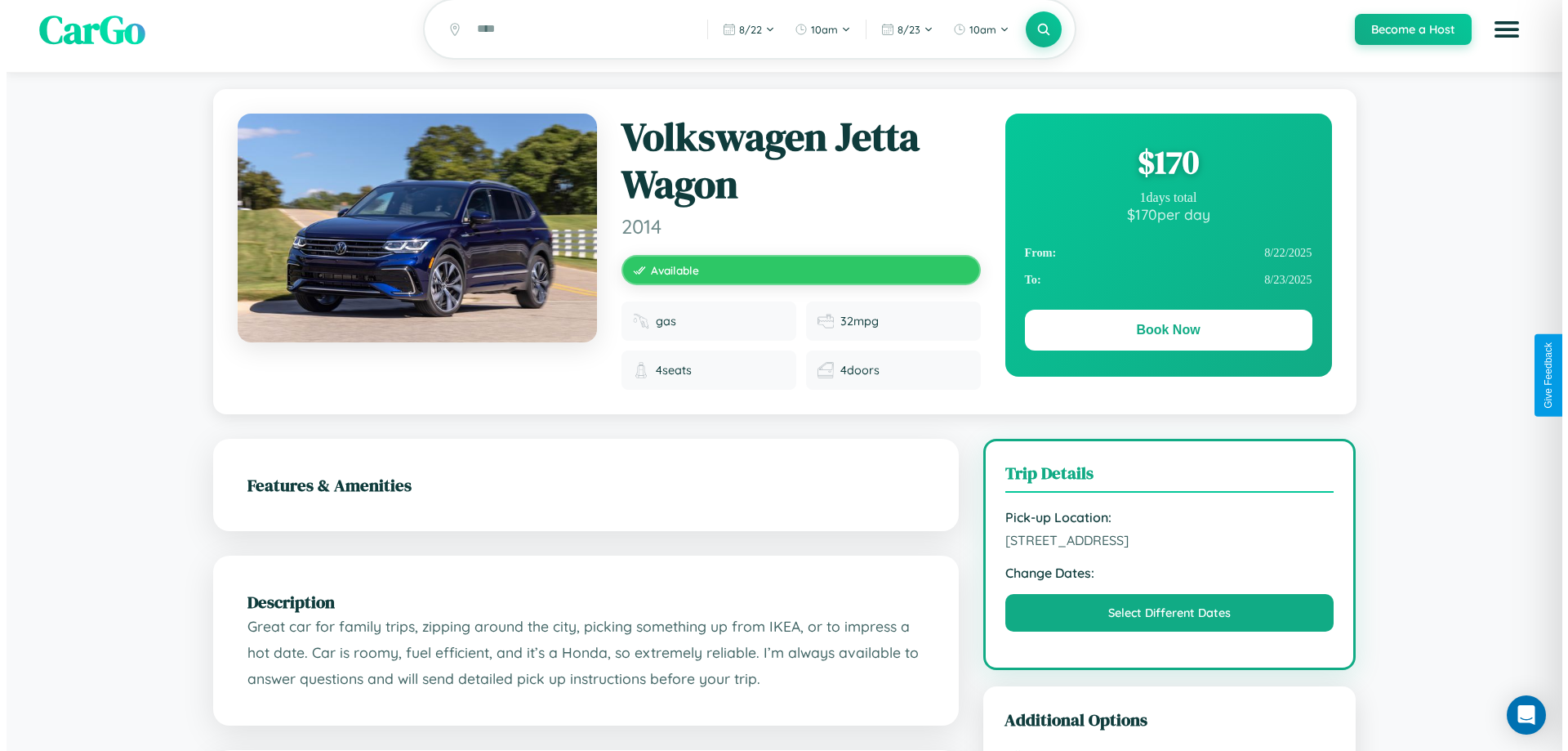
scroll to position [0, 0]
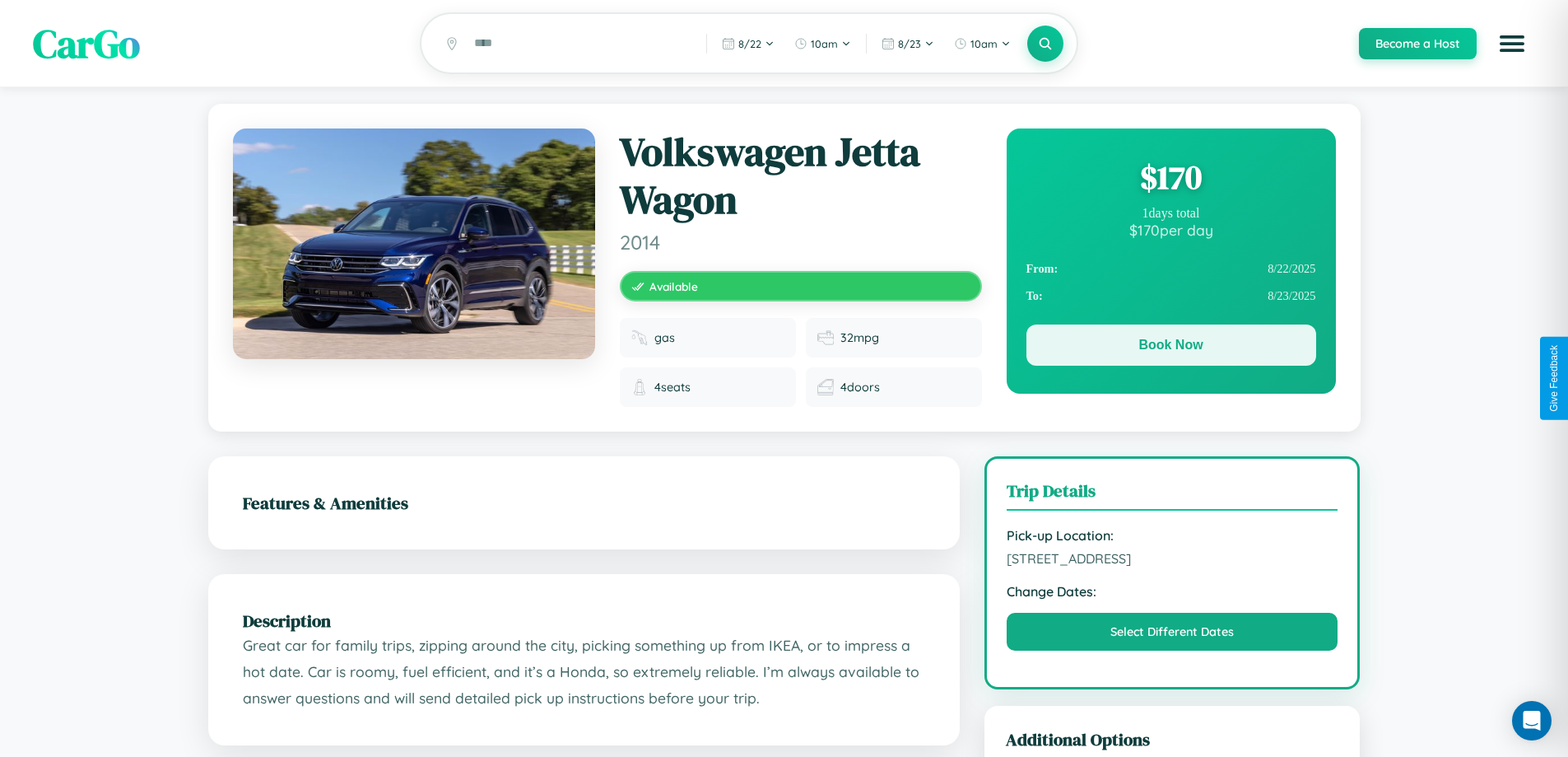
click at [1170, 347] on button "Book Now" at bounding box center [1170, 344] width 289 height 41
